Goal: Task Accomplishment & Management: Manage account settings

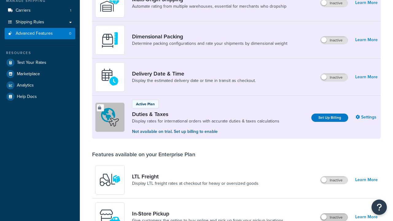
click at [334, 214] on label "Inactive" at bounding box center [333, 217] width 27 height 7
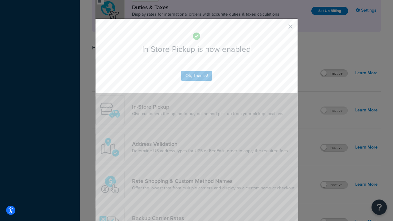
click at [281, 29] on button "button" at bounding box center [281, 29] width 2 height 2
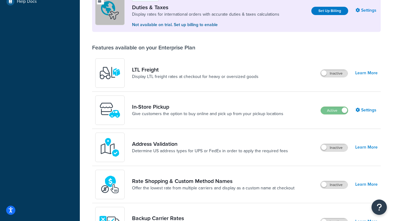
scroll to position [187, 0]
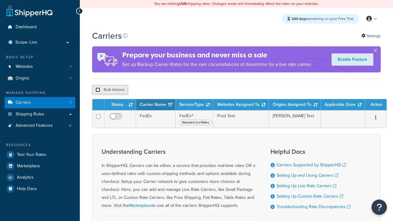
click at [98, 91] on input "checkbox" at bounding box center [97, 89] width 5 height 5
checkbox input "true"
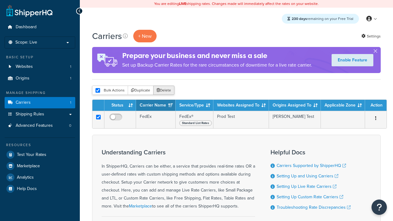
click at [165, 91] on button "Delete" at bounding box center [163, 90] width 21 height 9
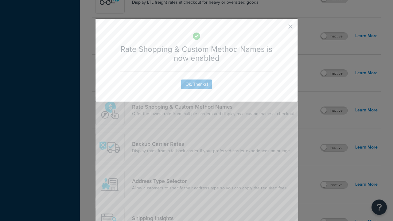
click at [281, 28] on button "button" at bounding box center [281, 29] width 2 height 2
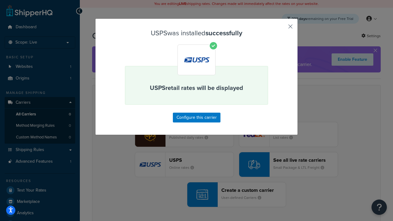
click at [281, 29] on button "button" at bounding box center [281, 29] width 2 height 2
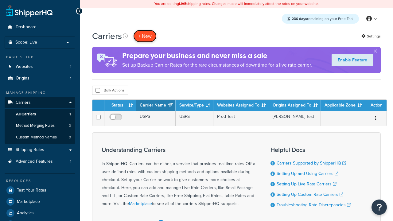
click at [145, 36] on button "+ New" at bounding box center [144, 36] width 23 height 13
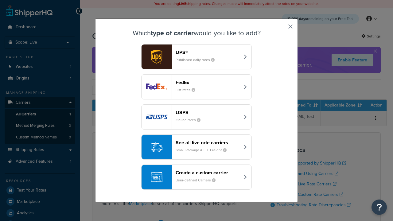
click at [196, 147] on div "See all live rate carriers Small Package & LTL Freight" at bounding box center [207, 147] width 64 height 15
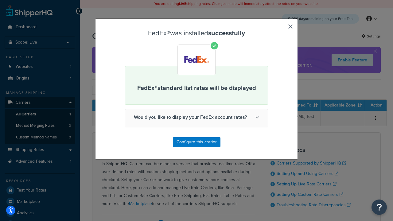
click at [281, 29] on button "button" at bounding box center [281, 29] width 2 height 2
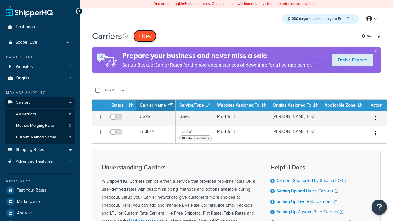
click at [145, 30] on button "+ New" at bounding box center [144, 36] width 23 height 13
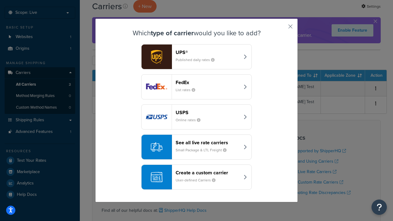
click at [196, 147] on div "See all live rate carriers Small Package & LTL Freight" at bounding box center [207, 147] width 64 height 15
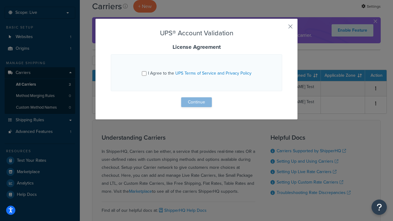
click at [144, 73] on input "I Agree to the UPS Terms of Service and Privacy Policy" at bounding box center [144, 73] width 5 height 5
checkbox input "true"
click at [196, 102] on button "Continue" at bounding box center [196, 102] width 31 height 10
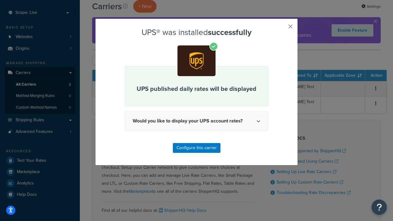
click at [281, 29] on button "button" at bounding box center [281, 29] width 2 height 2
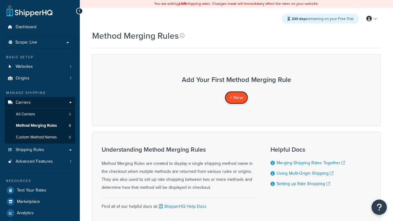
click at [236, 97] on span "+ New" at bounding box center [235, 97] width 13 height 7
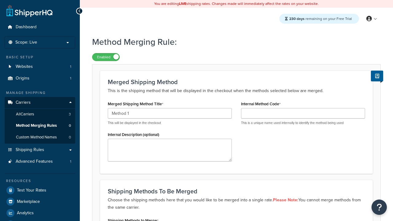
type input "Method 1"
type input "001"
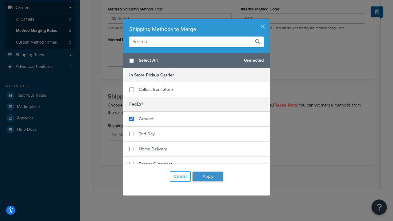
click at [146, 119] on span "Ground" at bounding box center [146, 119] width 14 height 6
checkbox input "true"
click at [208, 176] on button "Apply" at bounding box center [207, 176] width 31 height 10
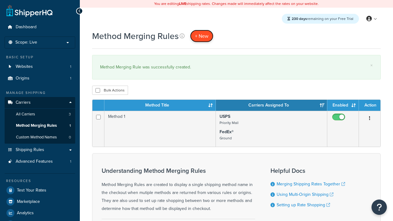
click at [202, 36] on span "+ New" at bounding box center [201, 36] width 13 height 7
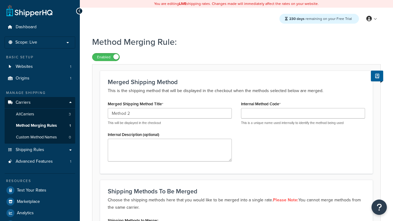
type input "Method 2"
type input "002"
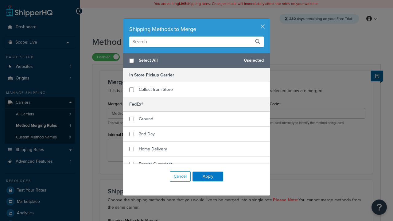
scroll to position [95, 0]
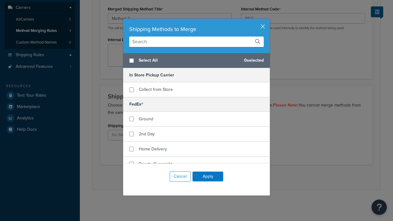
checkbox input "true"
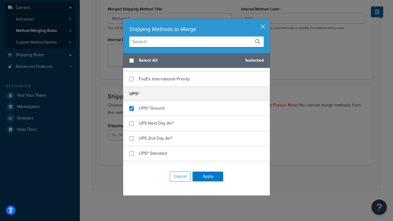
checkbox input "true"
click at [208, 176] on button "Apply" at bounding box center [207, 176] width 31 height 10
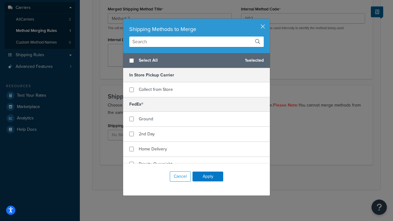
click at [233, 177] on button "Save" at bounding box center [233, 177] width 17 height 10
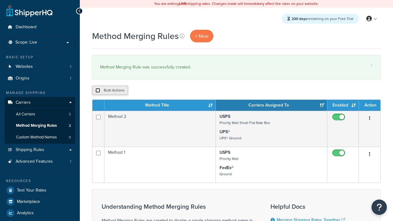
click at [98, 91] on input "checkbox" at bounding box center [97, 90] width 5 height 5
checkbox input "true"
click at [141, 91] on button "Duplicate" at bounding box center [141, 90] width 26 height 9
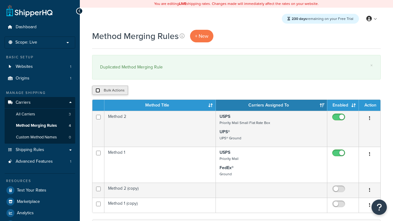
click at [98, 91] on input "checkbox" at bounding box center [97, 90] width 5 height 5
checkbox input "true"
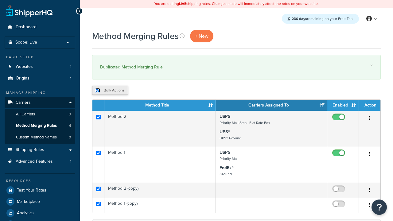
checkbox input "true"
click at [0, 0] on button "Delete" at bounding box center [0, 0] width 0 height 0
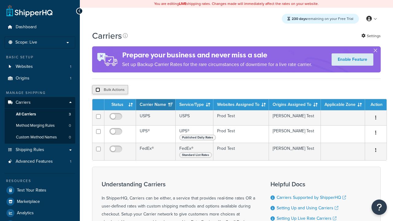
click at [98, 91] on input "checkbox" at bounding box center [97, 89] width 5 height 5
checkbox input "true"
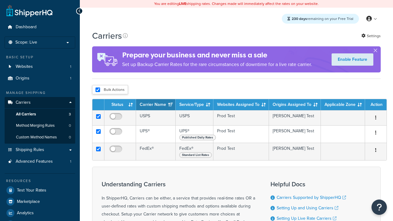
click at [0, 0] on button "Delete" at bounding box center [0, 0] width 0 height 0
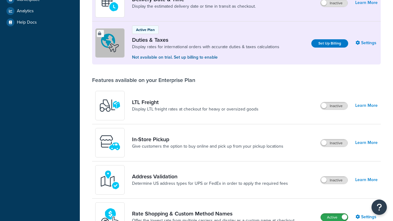
click at [334, 214] on label "Active" at bounding box center [334, 217] width 27 height 7
